Goal: Information Seeking & Learning: Learn about a topic

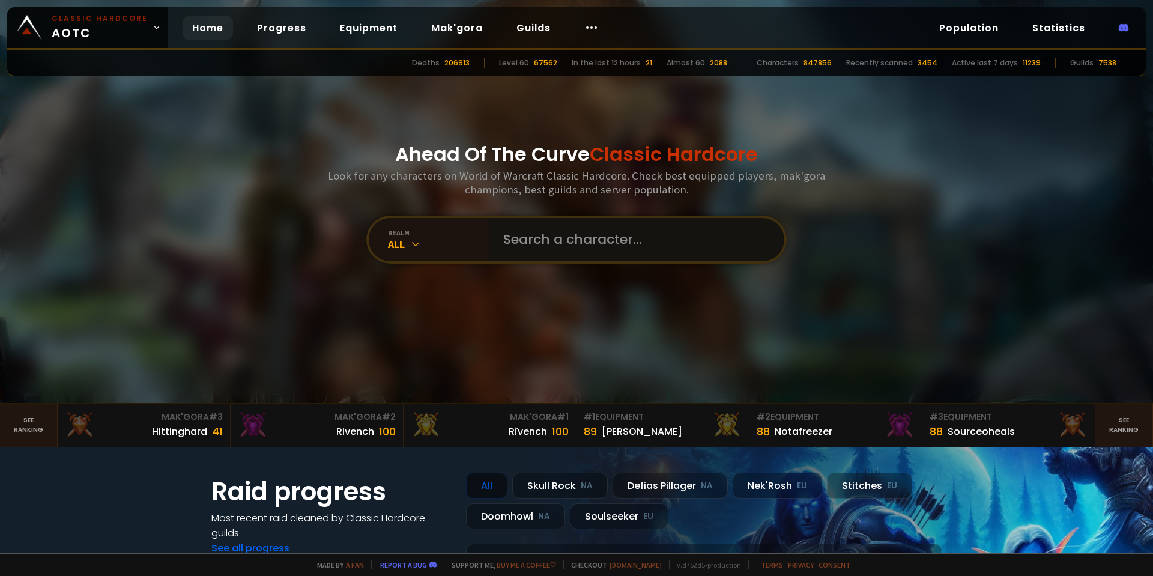
click at [572, 245] on input "text" at bounding box center [633, 239] width 274 height 43
type input "Maramalass"
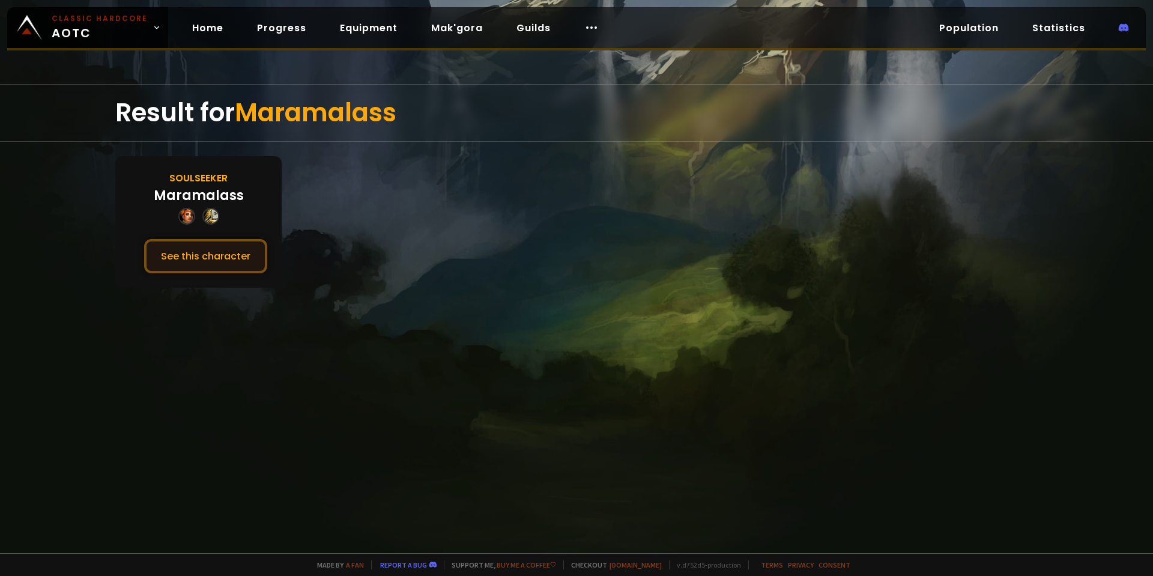
click at [205, 256] on button "See this character" at bounding box center [205, 256] width 123 height 34
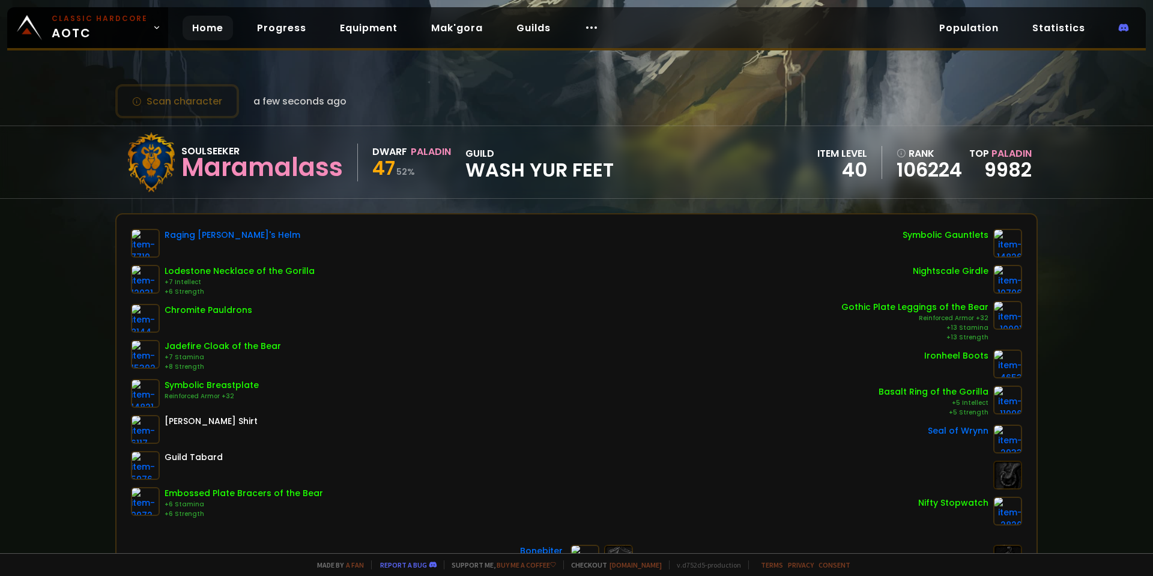
click at [204, 35] on link "Home" at bounding box center [208, 28] width 50 height 25
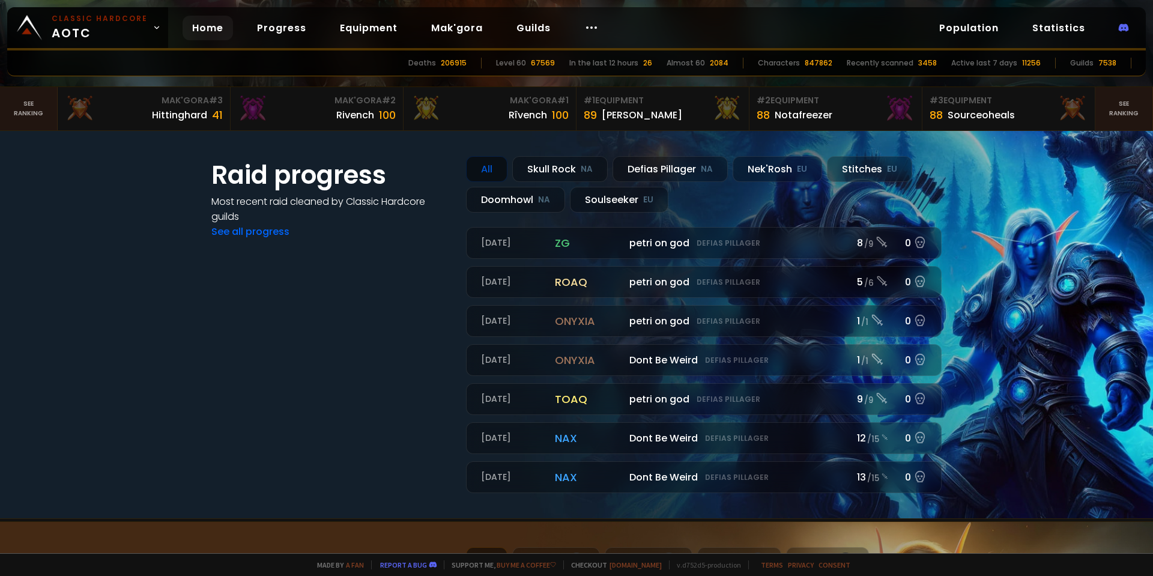
scroll to position [300, 0]
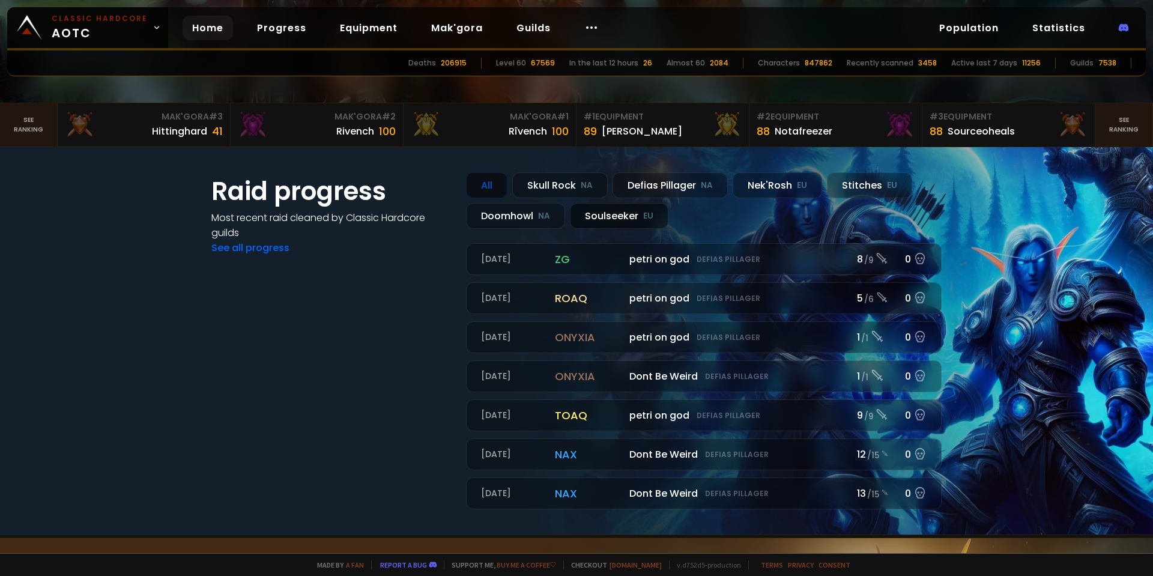
click at [594, 211] on div "Soulseeker EU" at bounding box center [619, 216] width 99 height 26
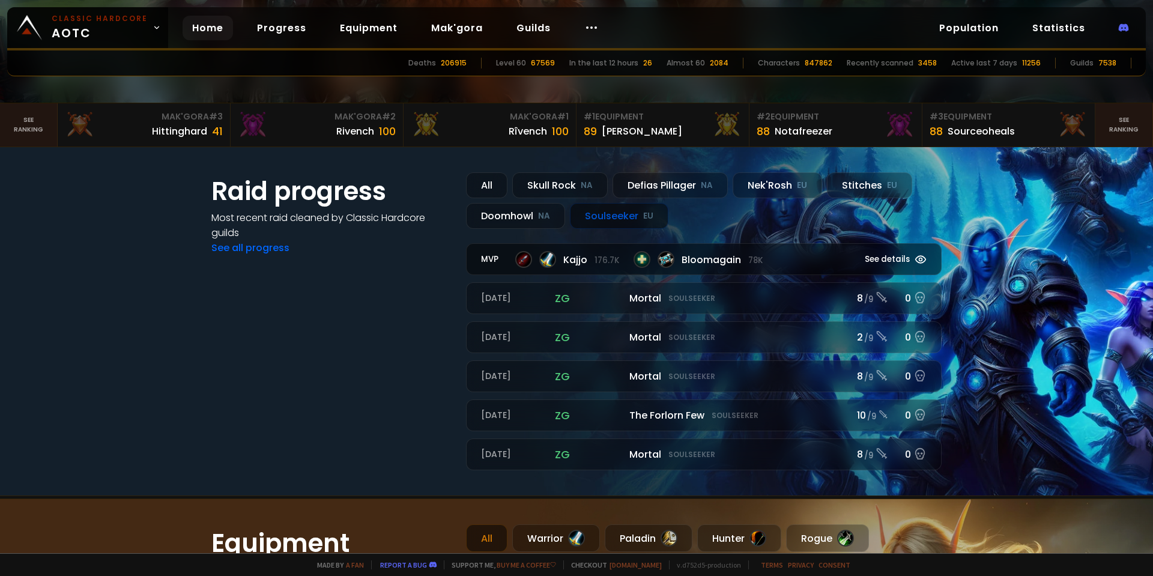
click at [824, 258] on div "Kajjo 176.7k Bloomagain 78k" at bounding box center [676, 259] width 323 height 17
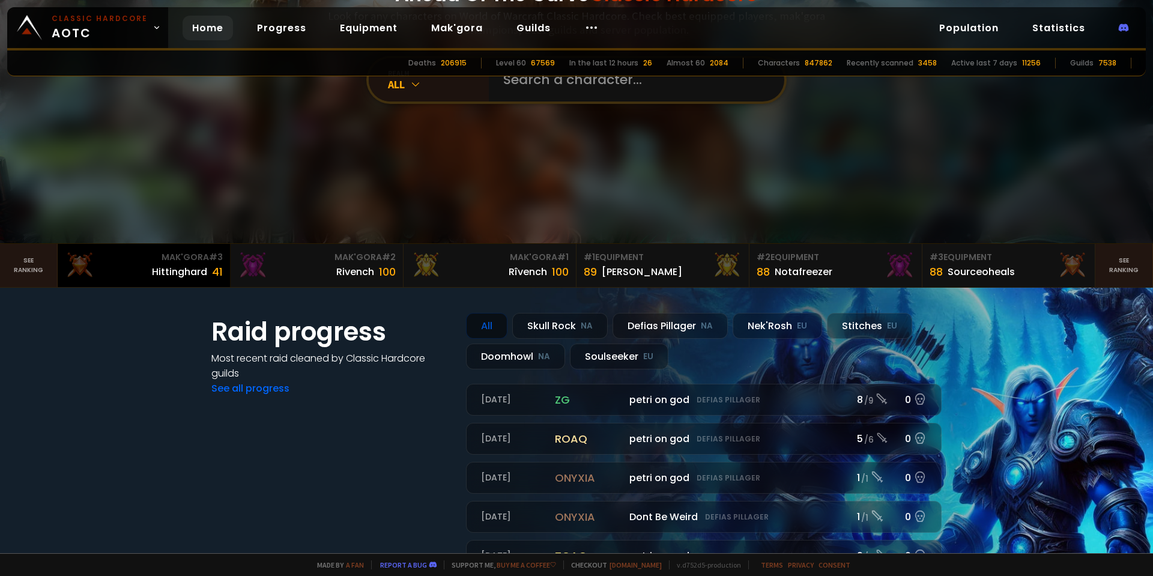
scroll to position [240, 0]
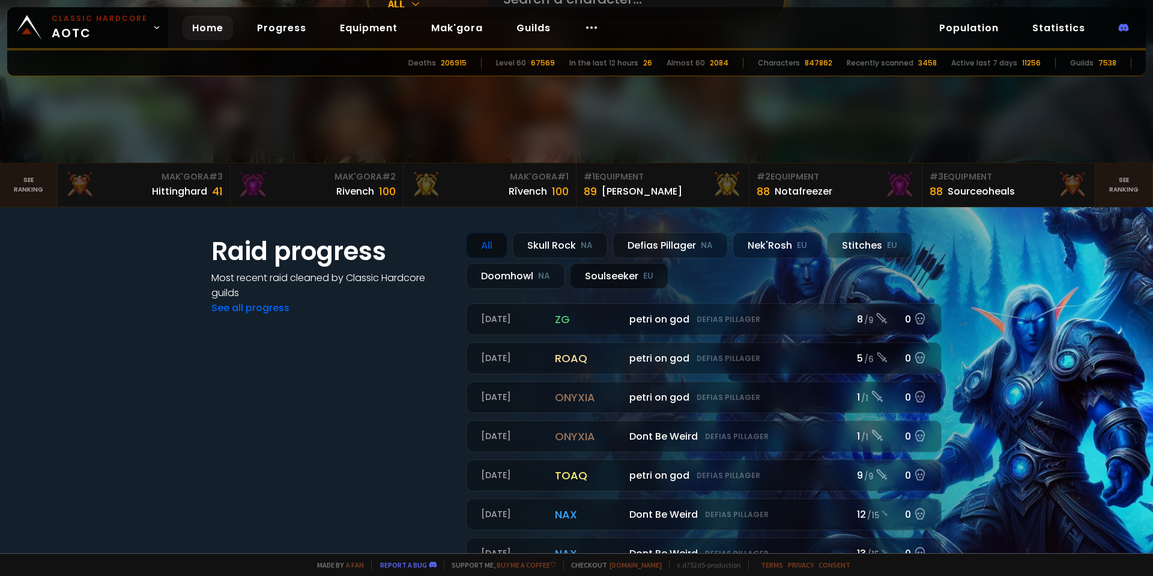
click at [609, 269] on div "Soulseeker EU" at bounding box center [619, 276] width 99 height 26
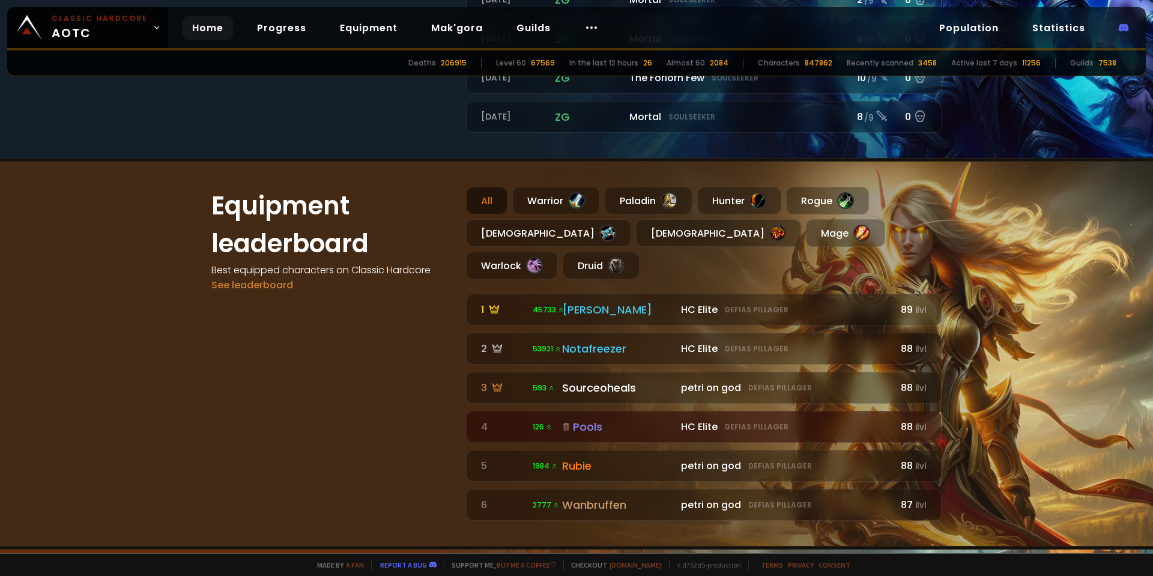
scroll to position [661, 0]
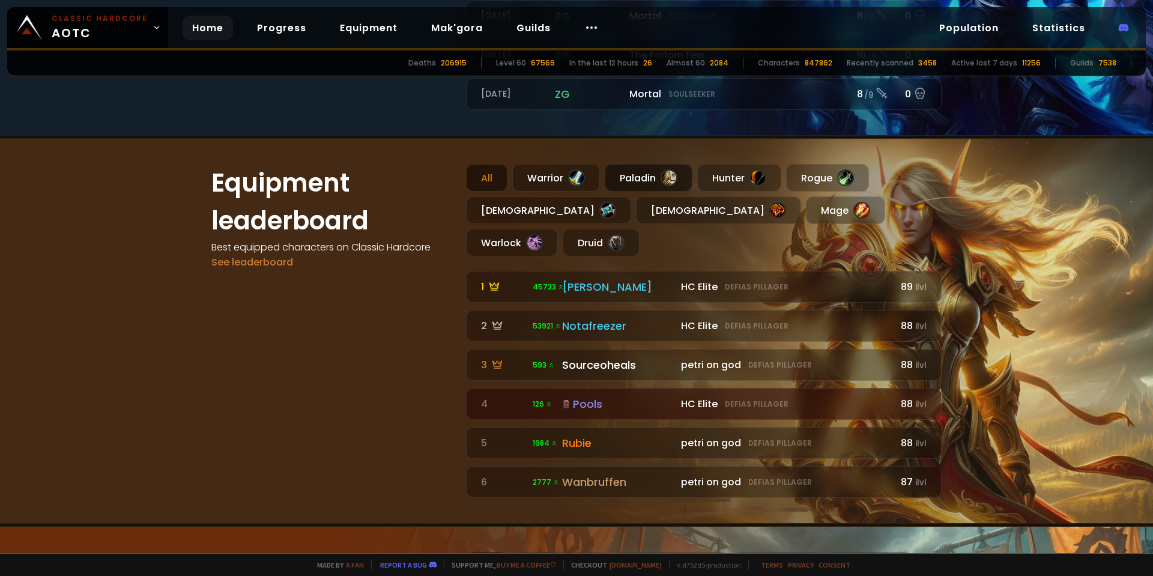
click at [653, 181] on div "Paladin" at bounding box center [649, 178] width 88 height 28
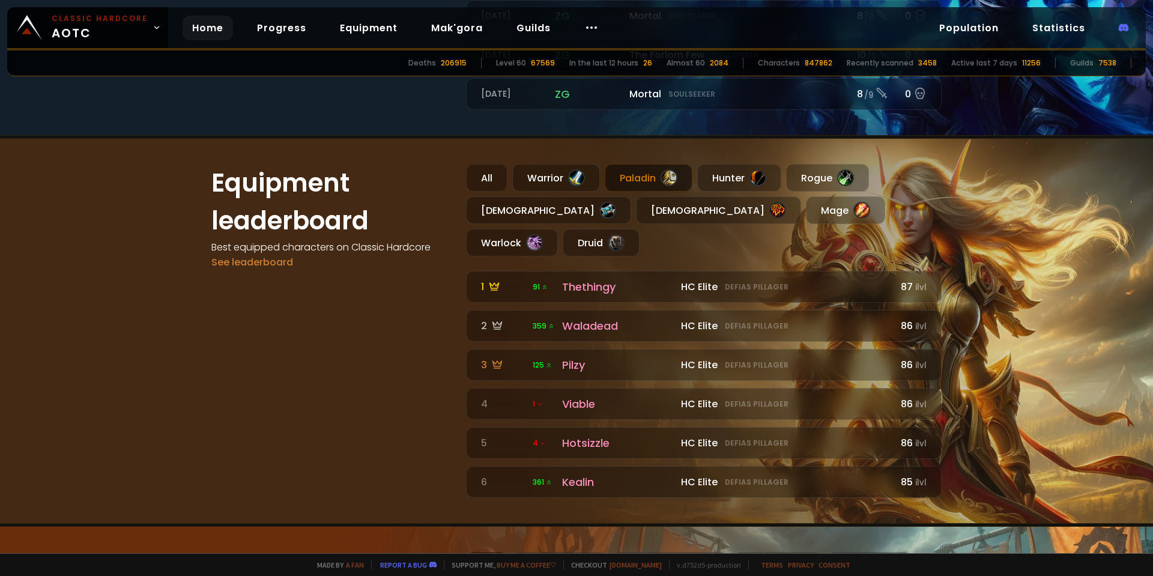
drag, startPoint x: 792, startPoint y: 257, endPoint x: 374, endPoint y: 277, distance: 418.6
click at [374, 277] on div "Equipment leaderboard Best equipped characters on Classic Hardcore See leaderbo…" at bounding box center [331, 331] width 240 height 334
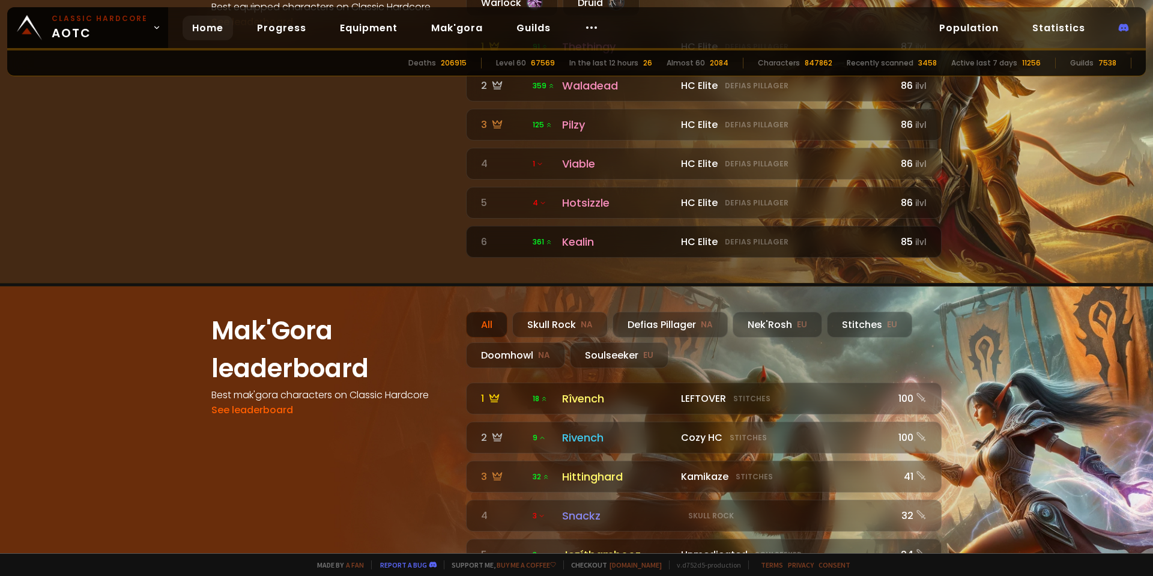
scroll to position [961, 0]
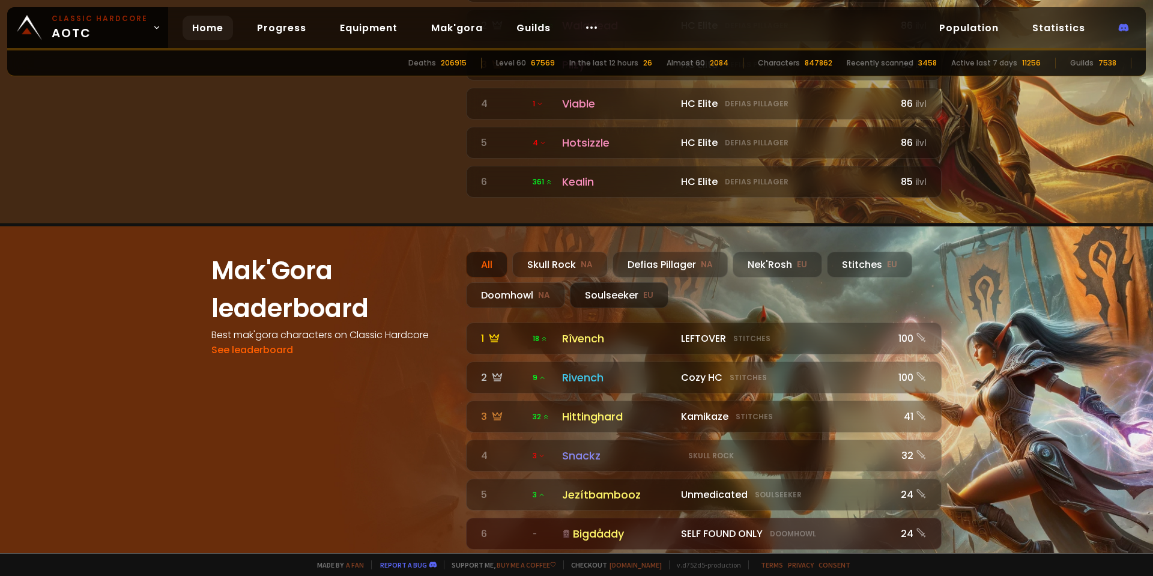
click at [624, 282] on div "Soulseeker EU" at bounding box center [619, 295] width 99 height 26
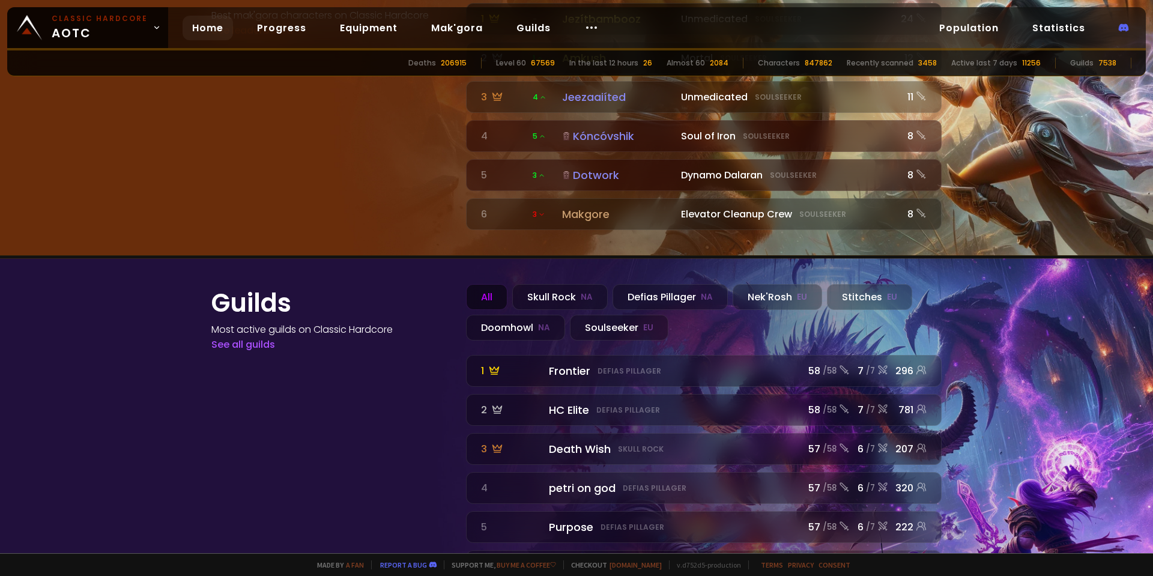
scroll to position [1284, 0]
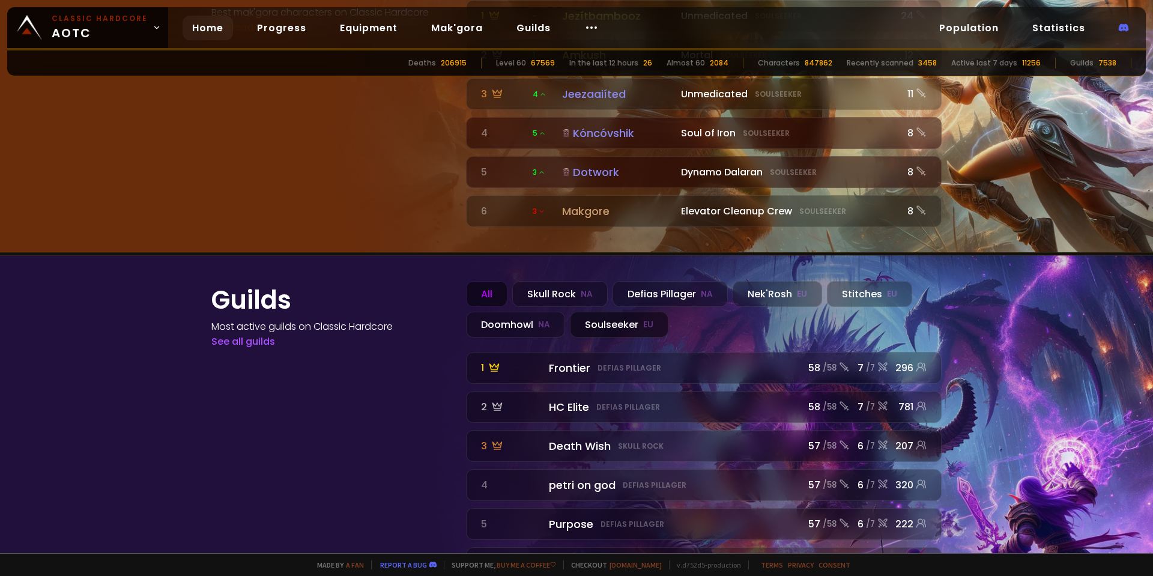
click at [649, 312] on div "Soulseeker EU" at bounding box center [619, 325] width 99 height 26
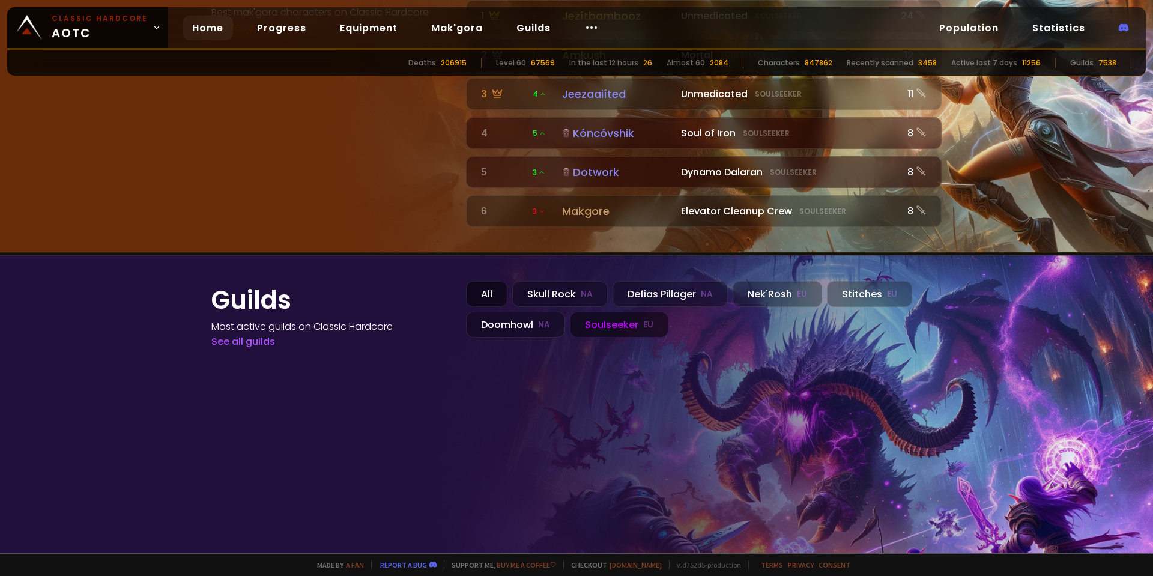
click at [487, 281] on div "All" at bounding box center [486, 294] width 41 height 26
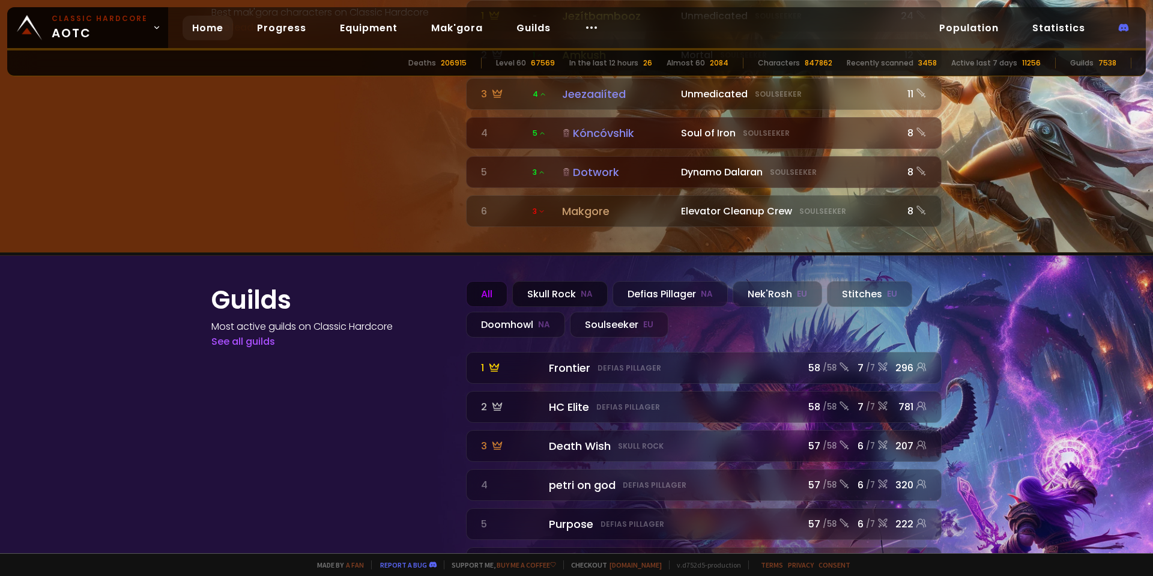
click at [556, 281] on div "Skull Rock NA" at bounding box center [560, 294] width 96 height 26
click at [673, 281] on div "Defias Pillager NA" at bounding box center [670, 294] width 115 height 26
click at [762, 281] on div "Nek'Rosh EU" at bounding box center [778, 294] width 90 height 26
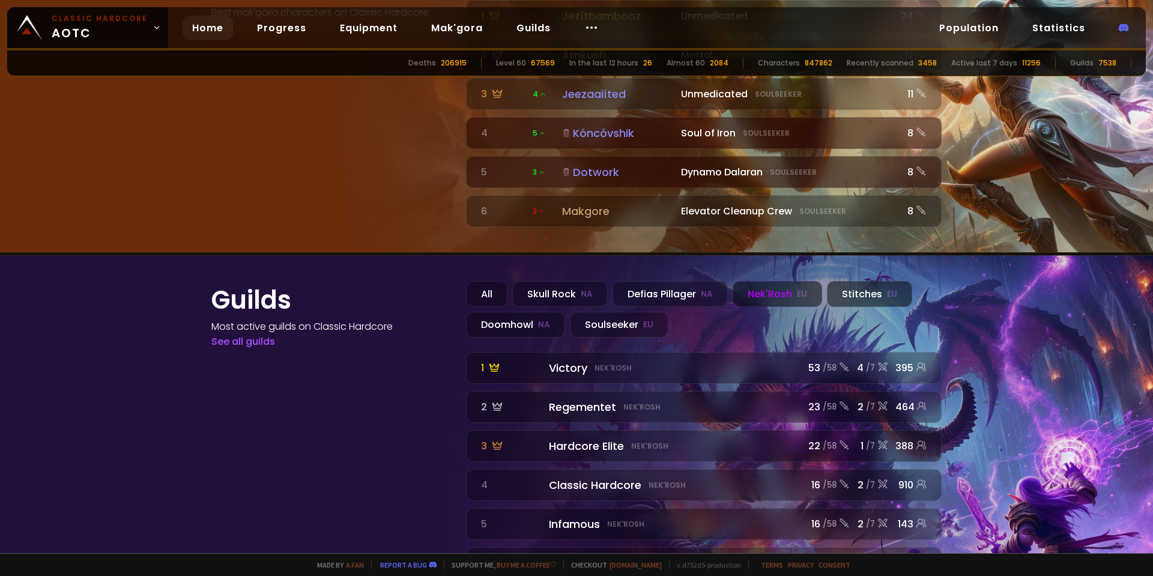
click at [857, 281] on div "Stitches EU" at bounding box center [869, 294] width 85 height 26
click at [529, 312] on div "Doomhowl NA" at bounding box center [515, 325] width 99 height 26
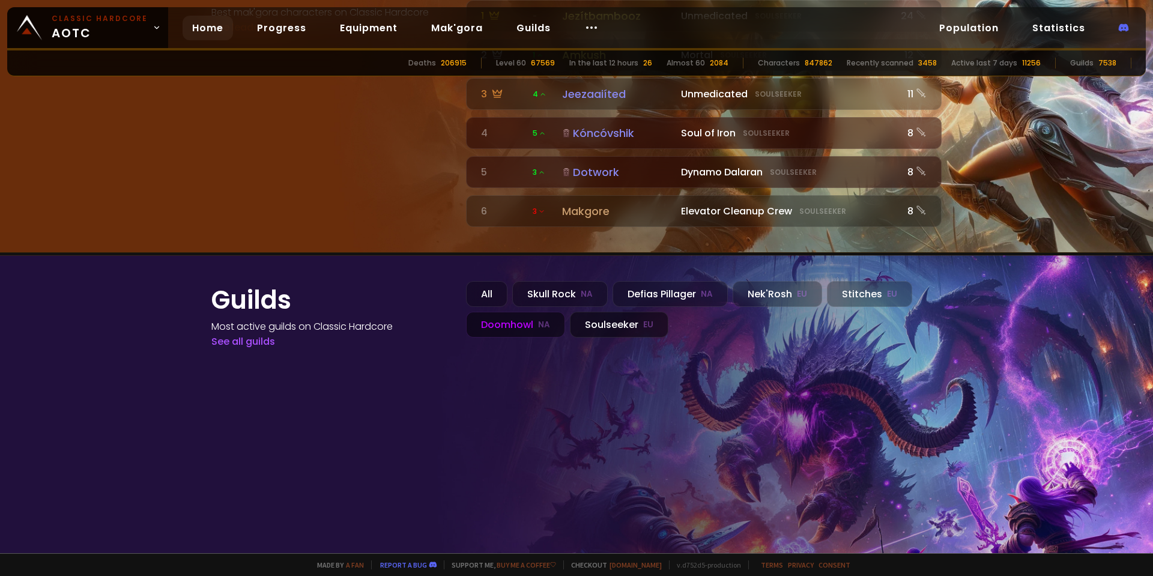
click at [585, 312] on div "Soulseeker EU" at bounding box center [619, 325] width 99 height 26
click at [586, 312] on div "Soulseeker EU" at bounding box center [619, 325] width 99 height 26
click at [518, 312] on div "Doomhowl NA" at bounding box center [515, 325] width 99 height 26
click at [579, 312] on div "Soulseeker EU" at bounding box center [619, 325] width 99 height 26
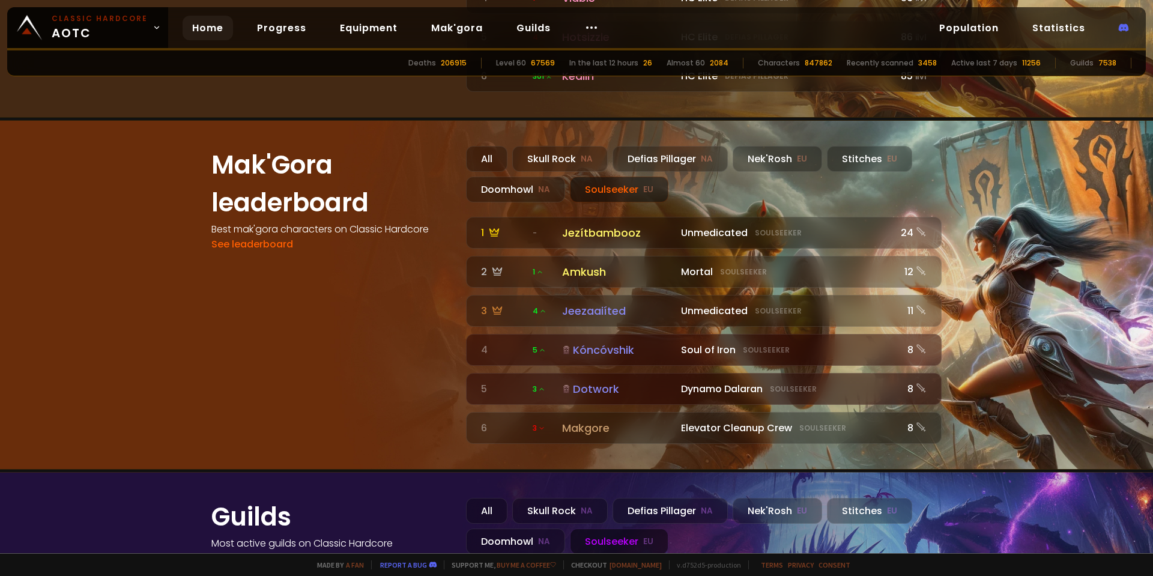
scroll to position [1044, 0]
